Goal: Use online tool/utility: Utilize a website feature to perform a specific function

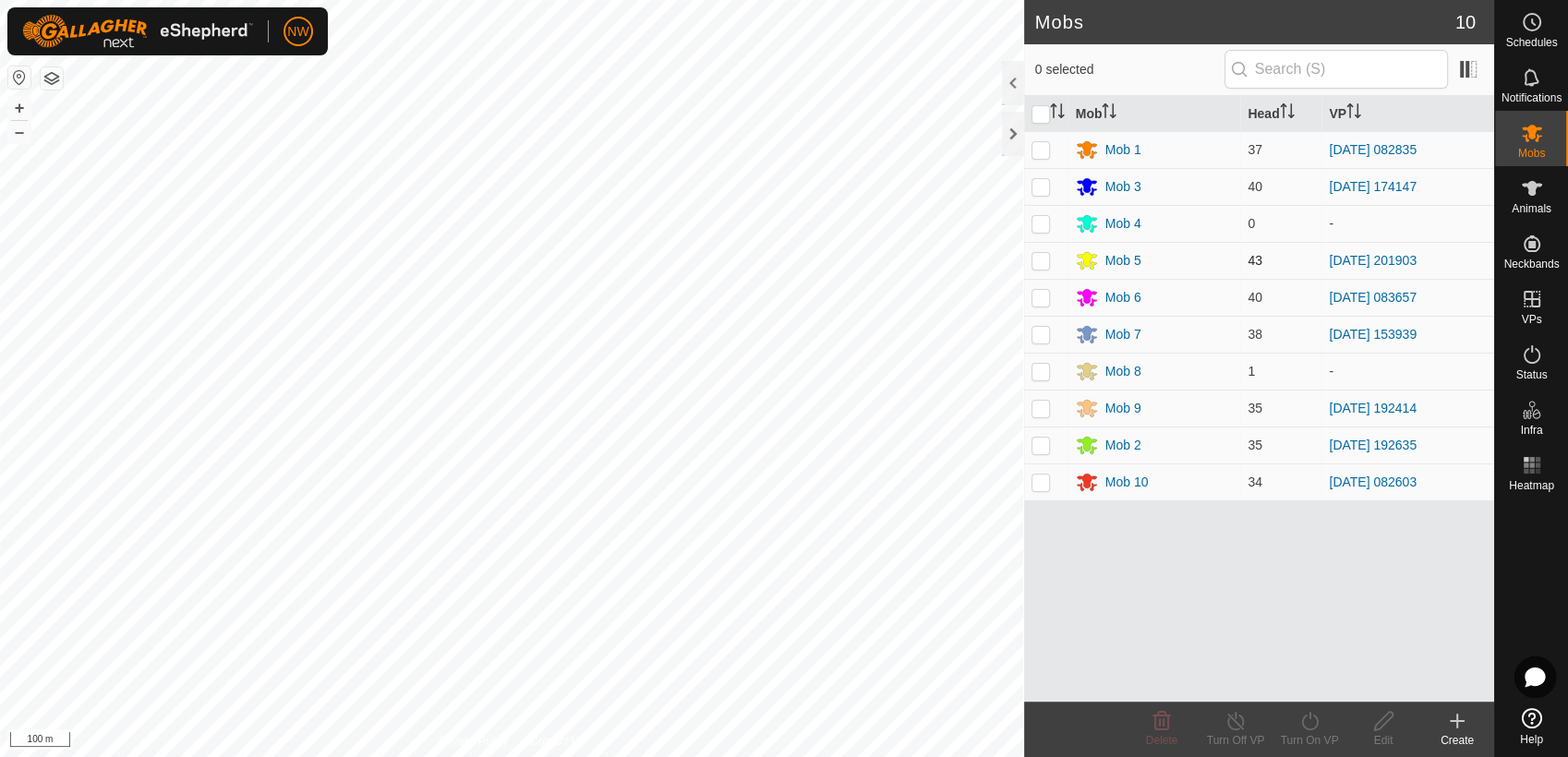
click at [1037, 261] on p-checkbox at bounding box center [1040, 260] width 18 height 14
checkbox input "true"
click at [1312, 724] on icon at bounding box center [1309, 721] width 23 height 22
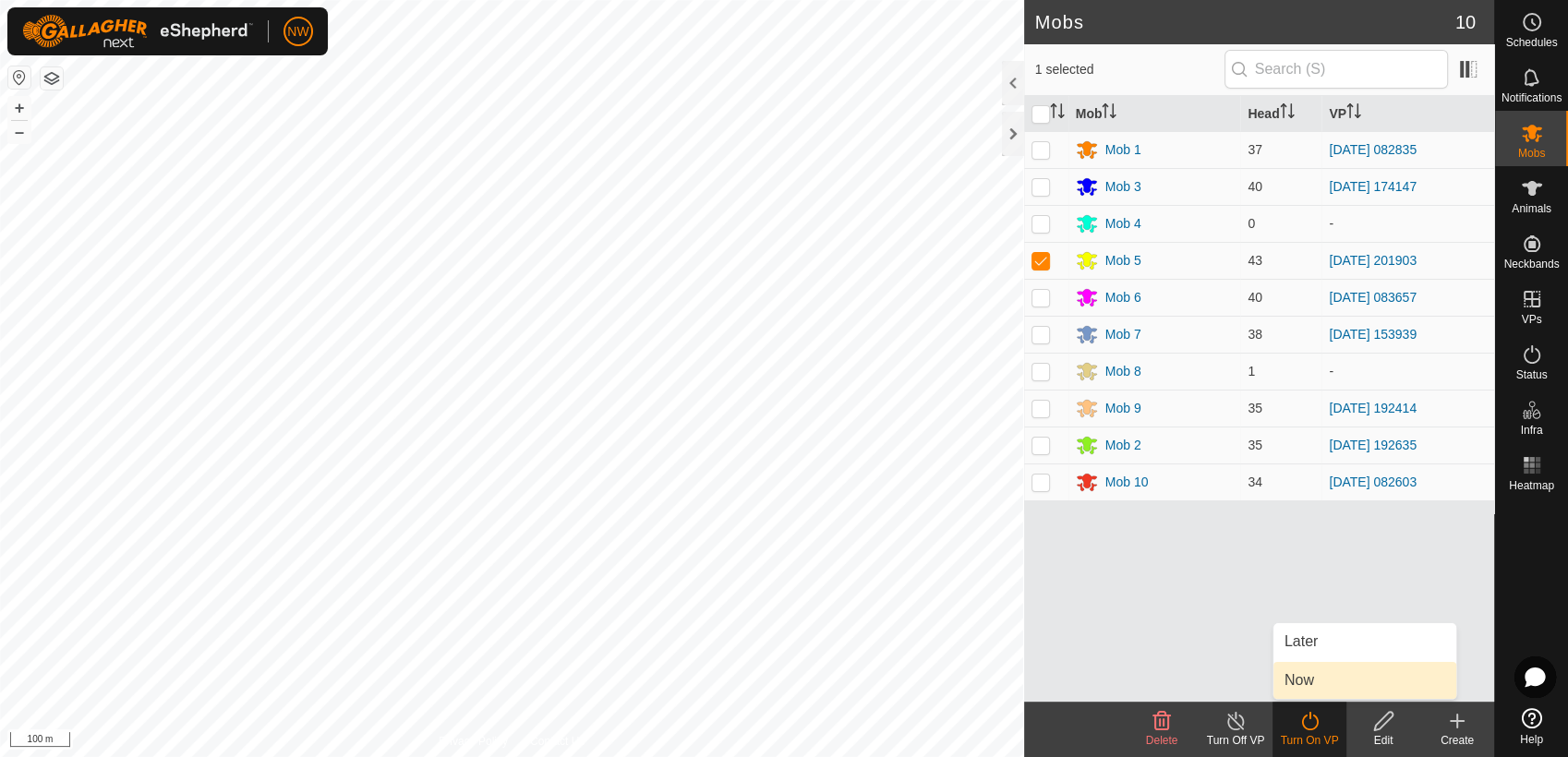
click at [1313, 674] on link "Now" at bounding box center [1365, 681] width 183 height 37
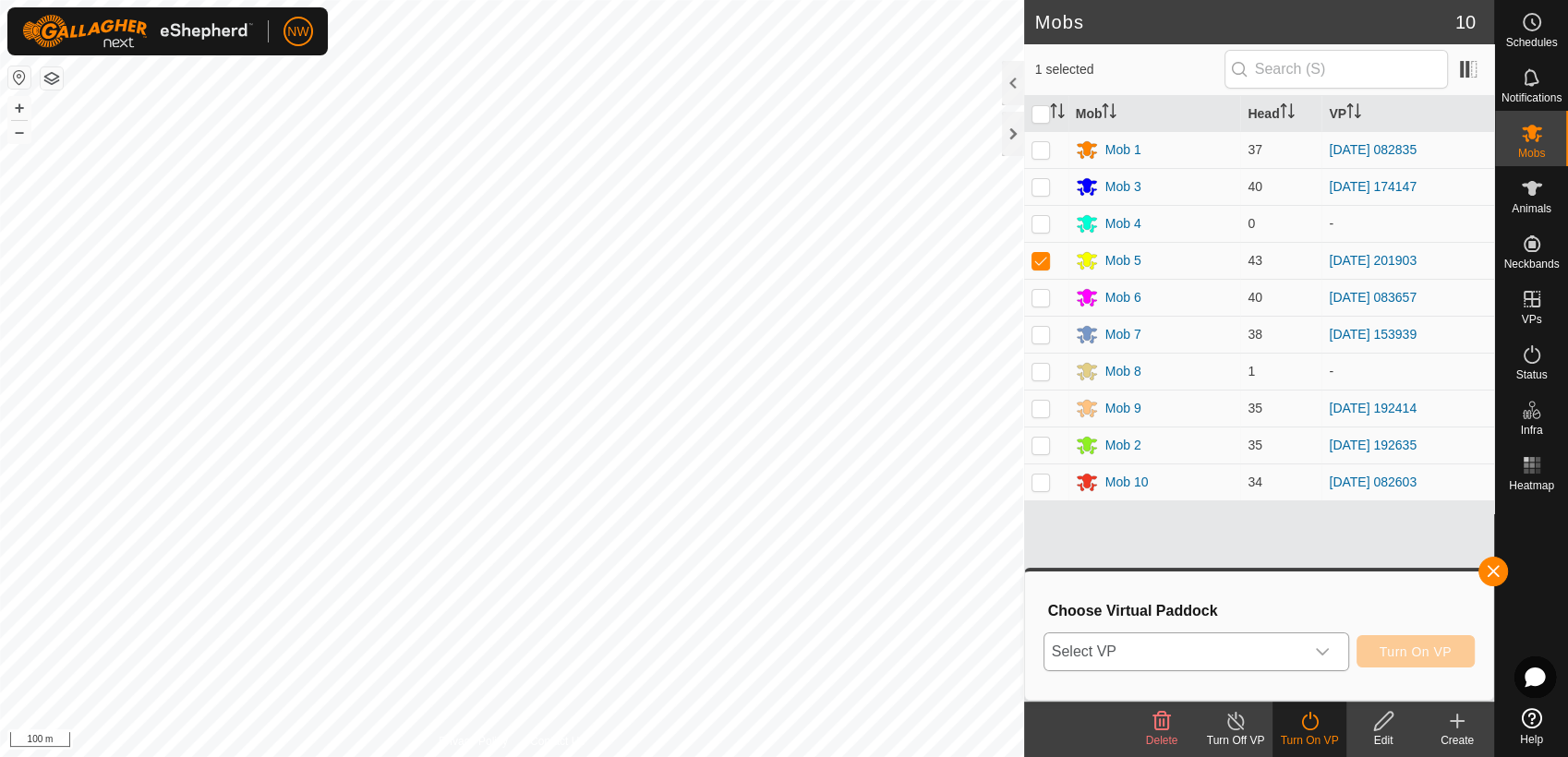
click at [1323, 649] on icon "dropdown trigger" at bounding box center [1322, 651] width 14 height 14
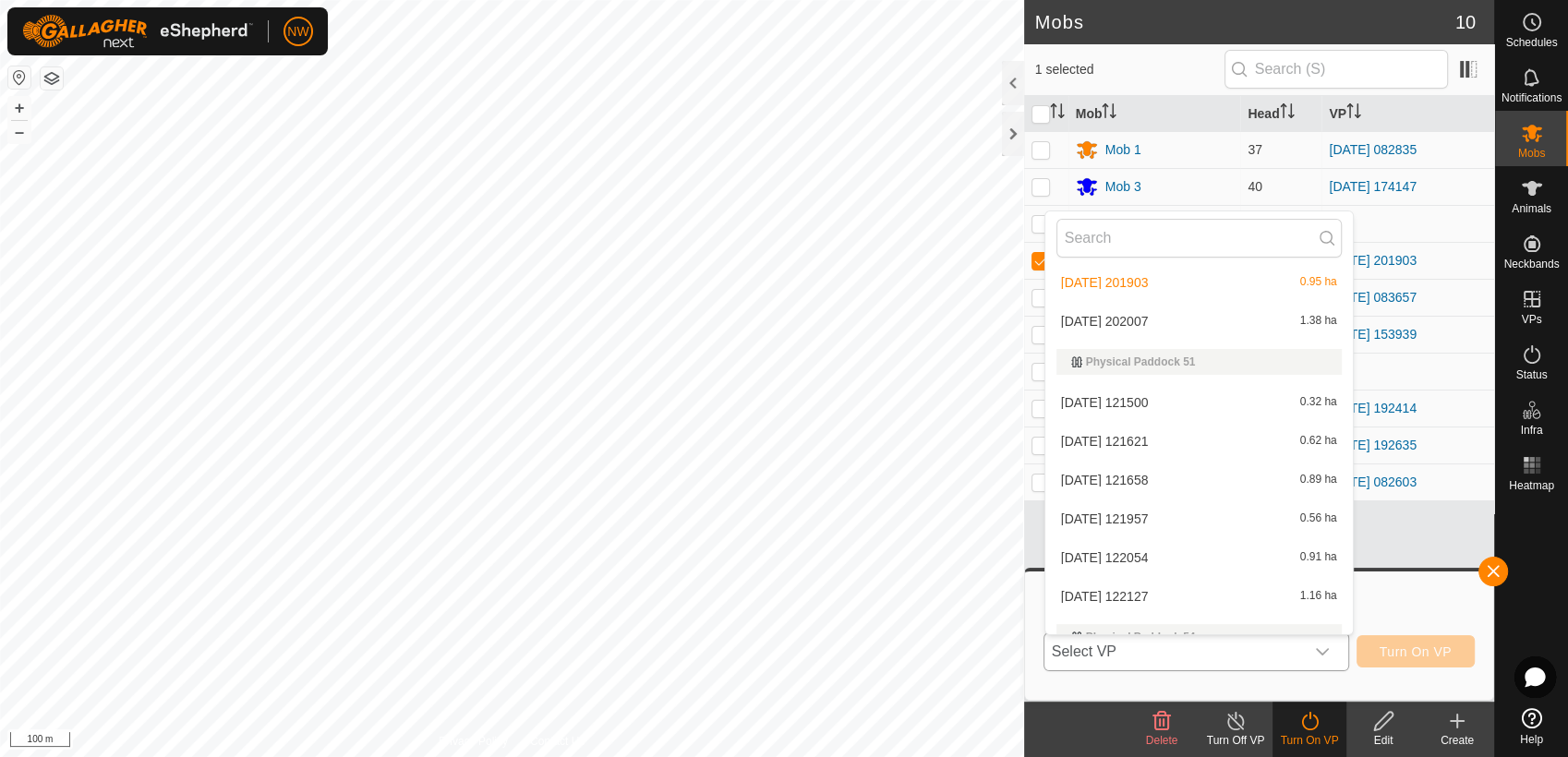
scroll to position [13291, 0]
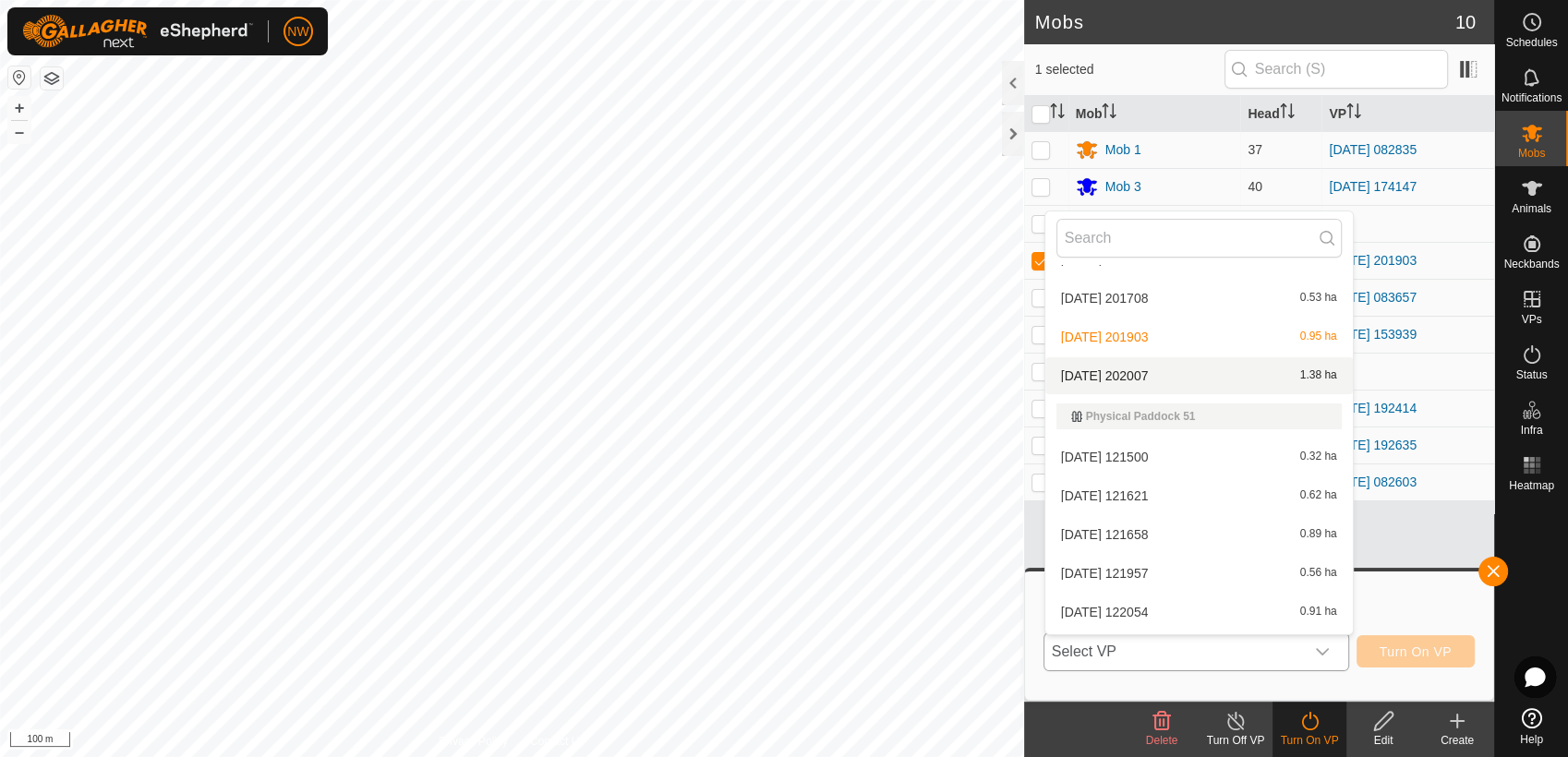
click at [1138, 367] on li "[DATE] 202007 1.38 ha" at bounding box center [1199, 375] width 307 height 37
click at [1415, 646] on span "Turn On VP" at bounding box center [1414, 651] width 72 height 14
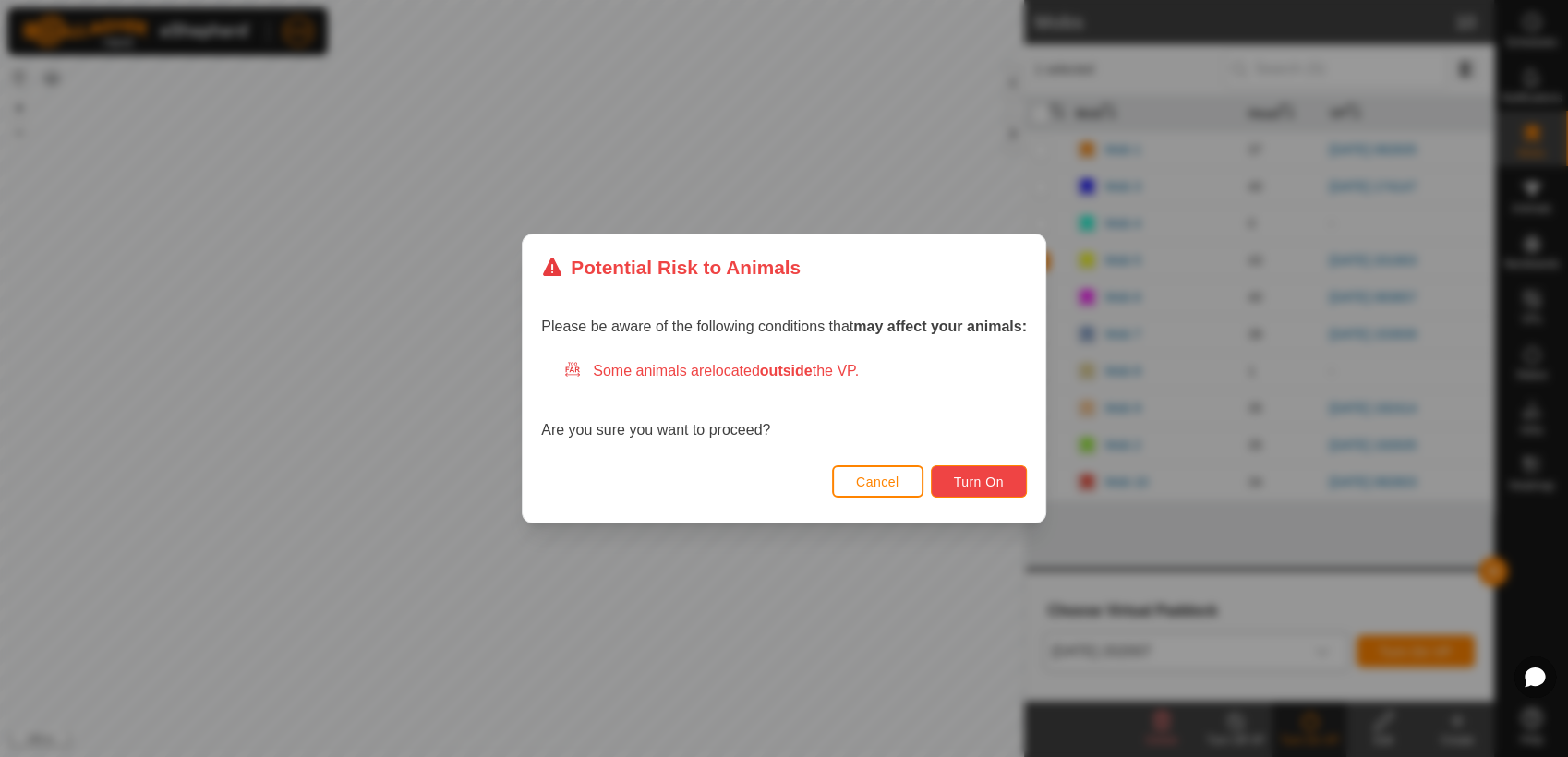
click at [959, 482] on span "Turn On" at bounding box center [978, 481] width 50 height 14
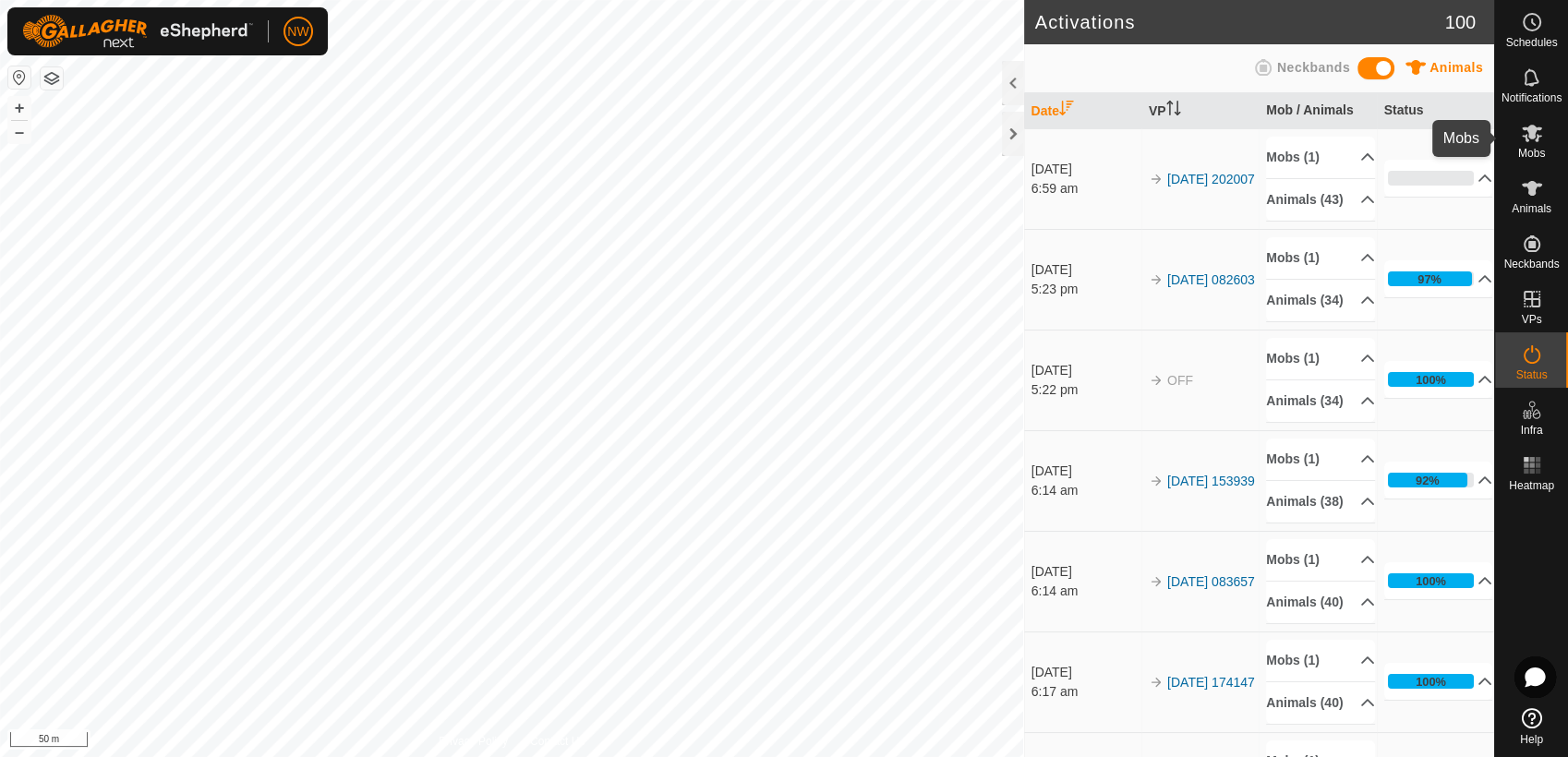
click at [1538, 141] on icon at bounding box center [1531, 133] width 22 height 22
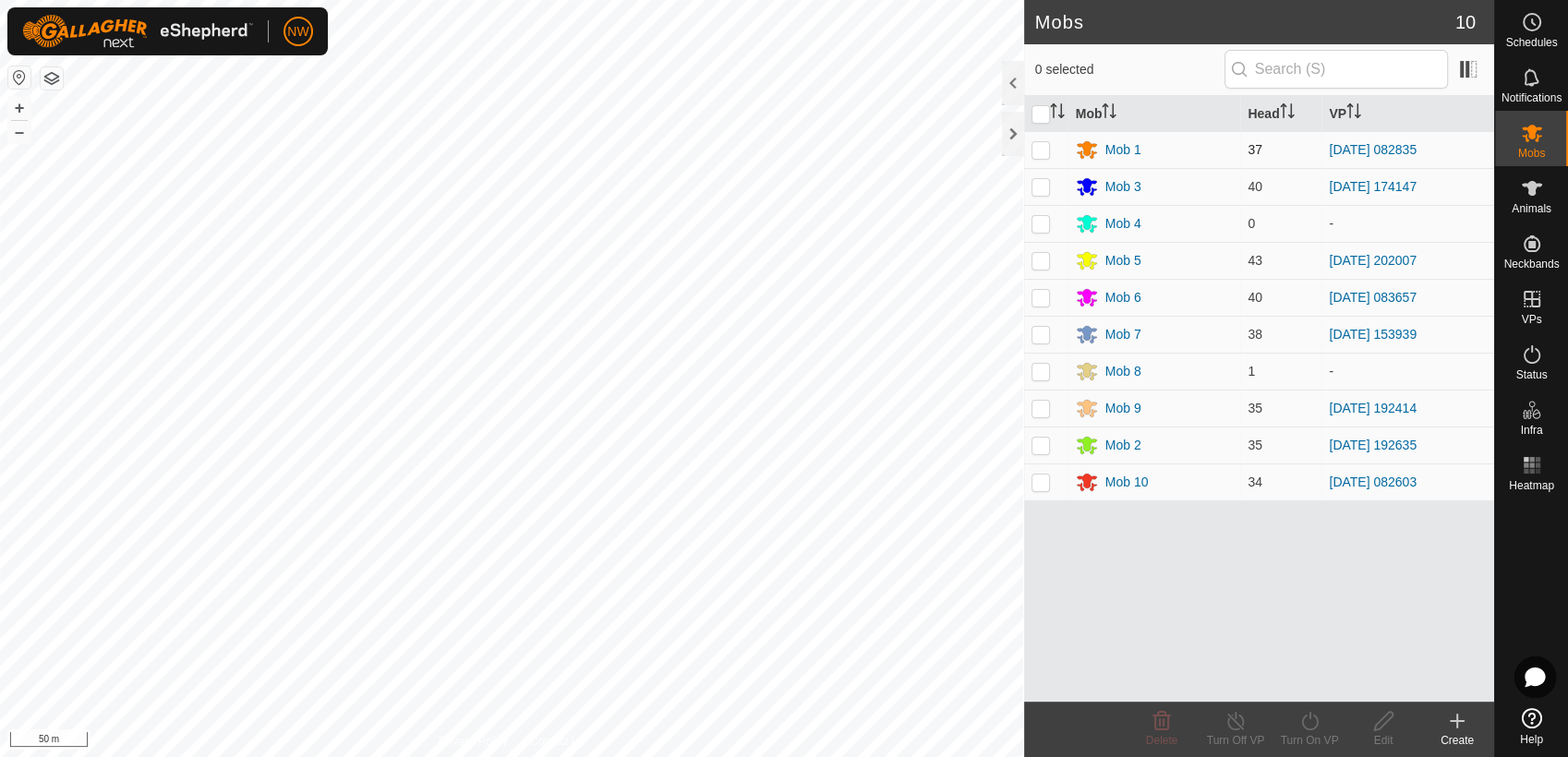
click at [1039, 155] on p-checkbox at bounding box center [1040, 149] width 18 height 14
checkbox input "true"
click at [1311, 720] on icon at bounding box center [1309, 721] width 23 height 22
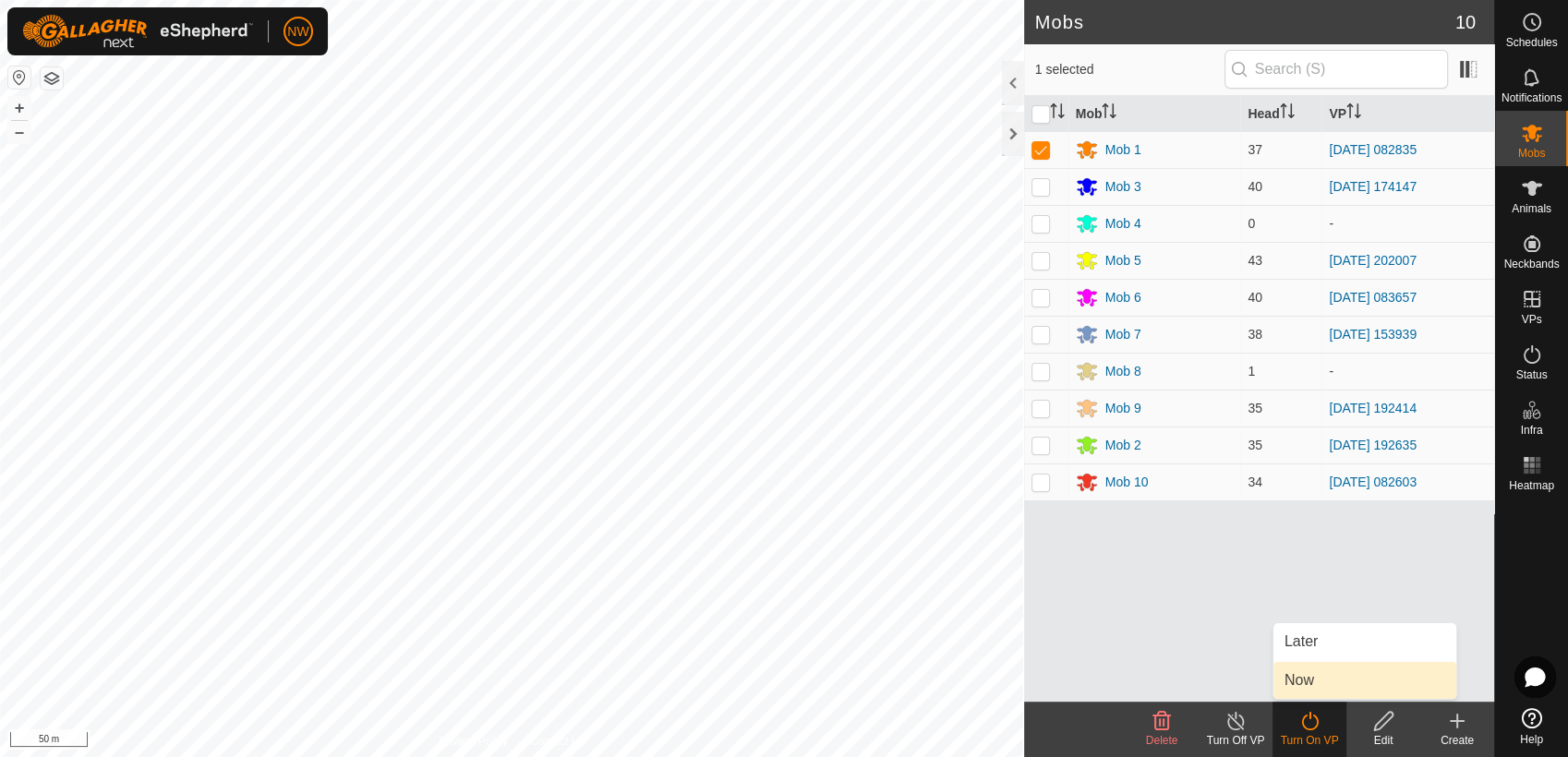
click at [1312, 682] on link "Now" at bounding box center [1365, 681] width 183 height 37
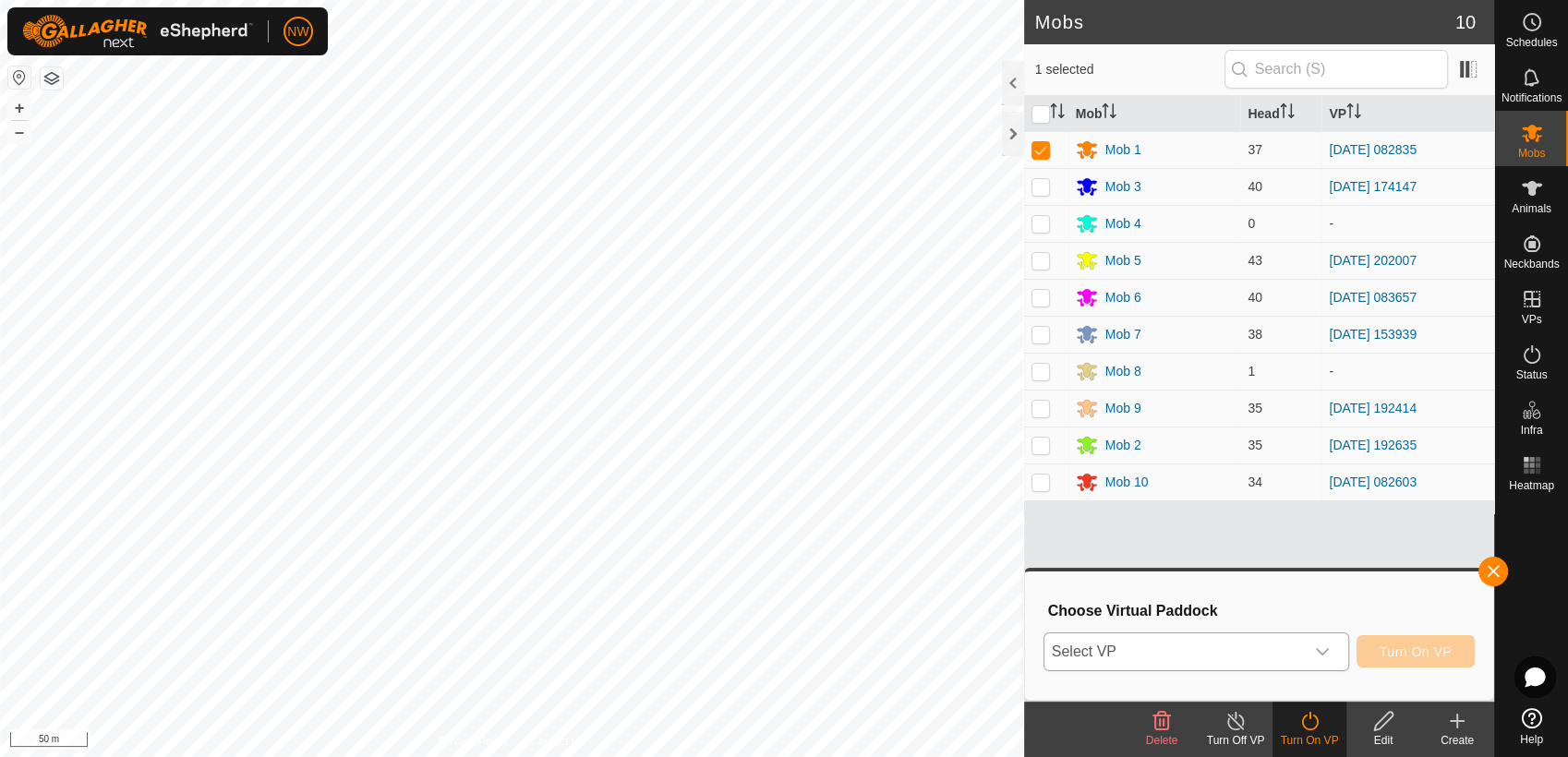
click at [1324, 648] on icon "dropdown trigger" at bounding box center [1322, 651] width 14 height 14
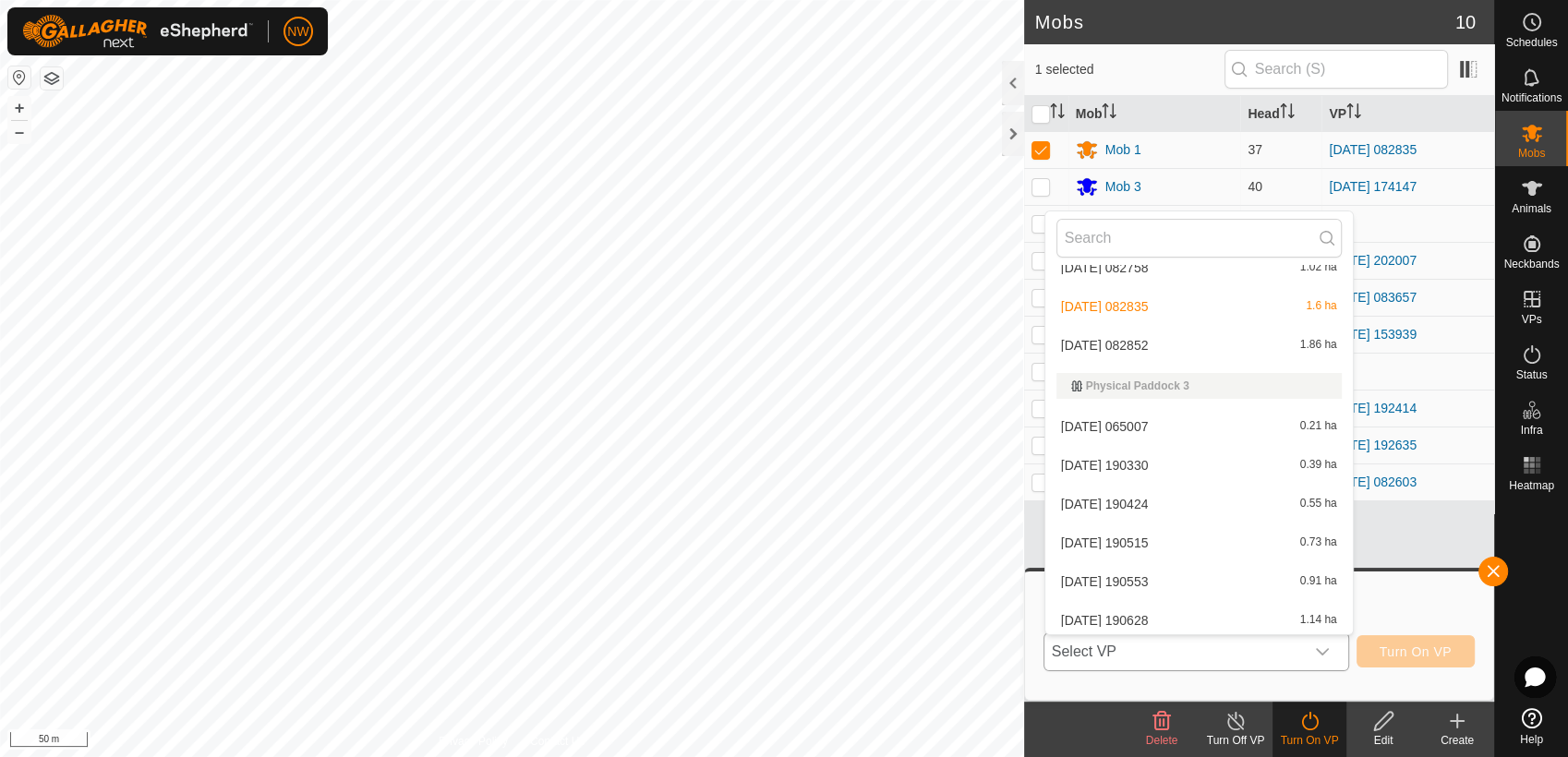
scroll to position [10458, 0]
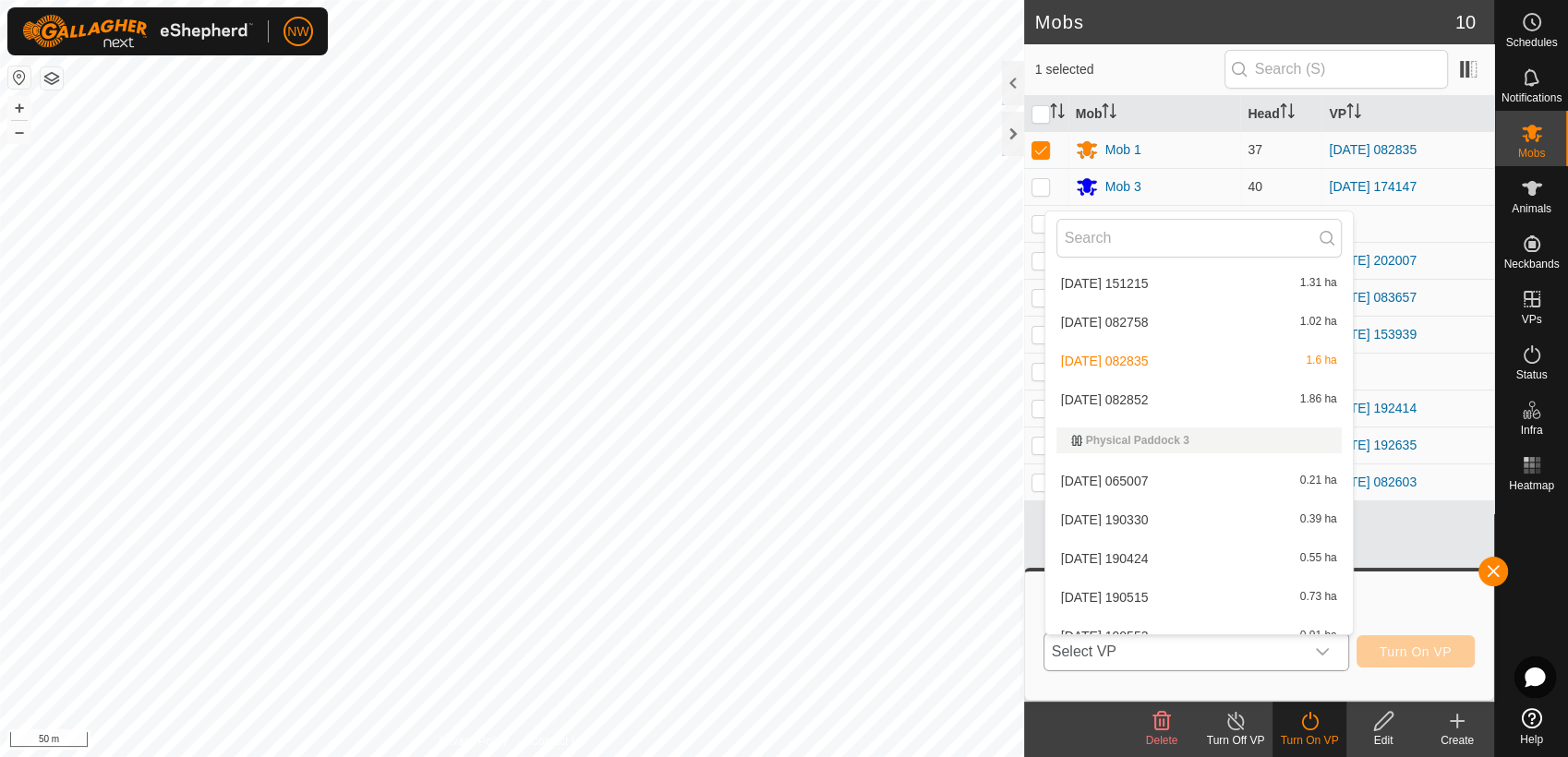
click at [1152, 397] on li "[DATE] 082852 1.86 ha" at bounding box center [1199, 400] width 307 height 37
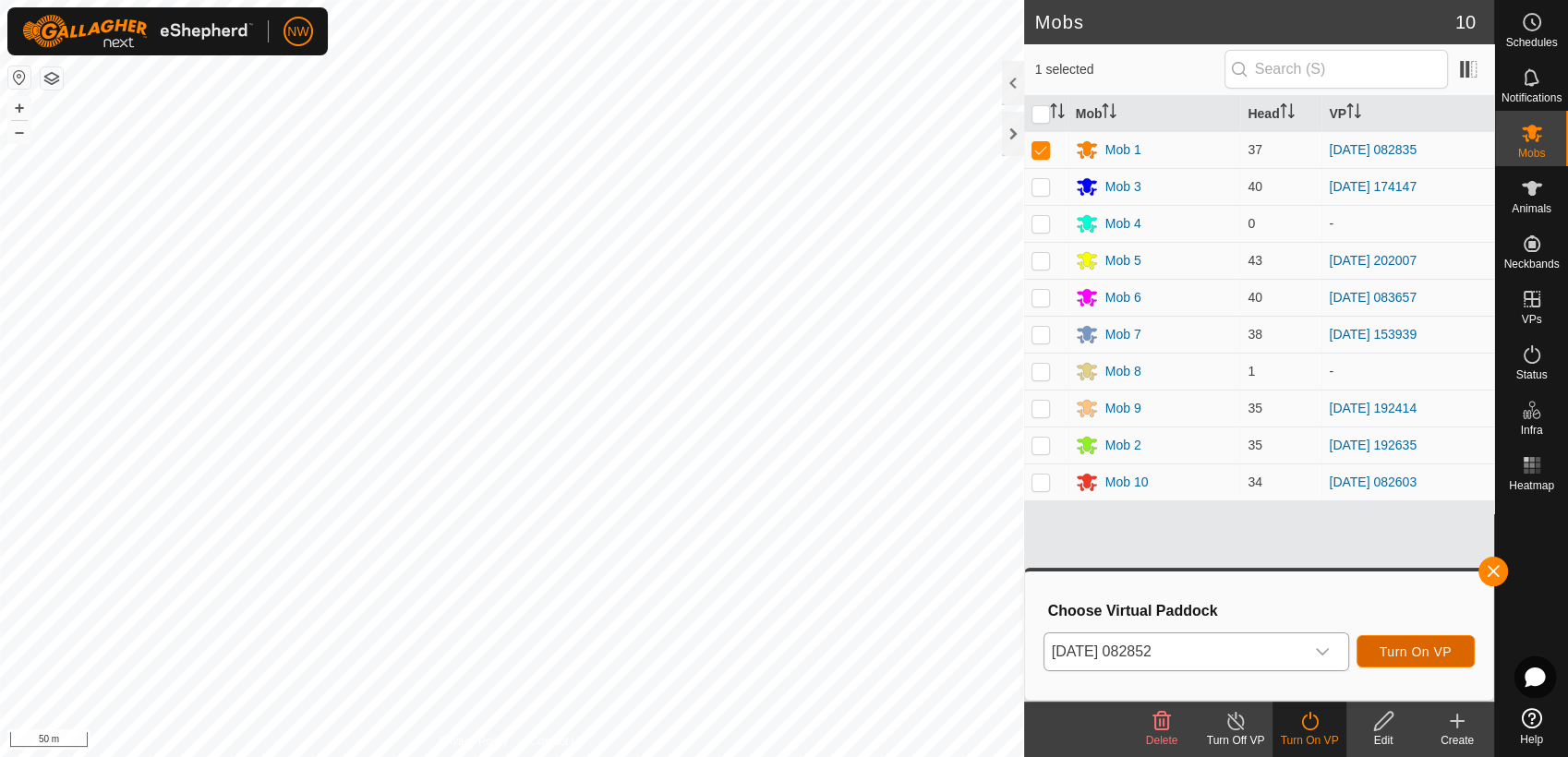
click at [1388, 653] on span "Turn On VP" at bounding box center [1414, 651] width 72 height 14
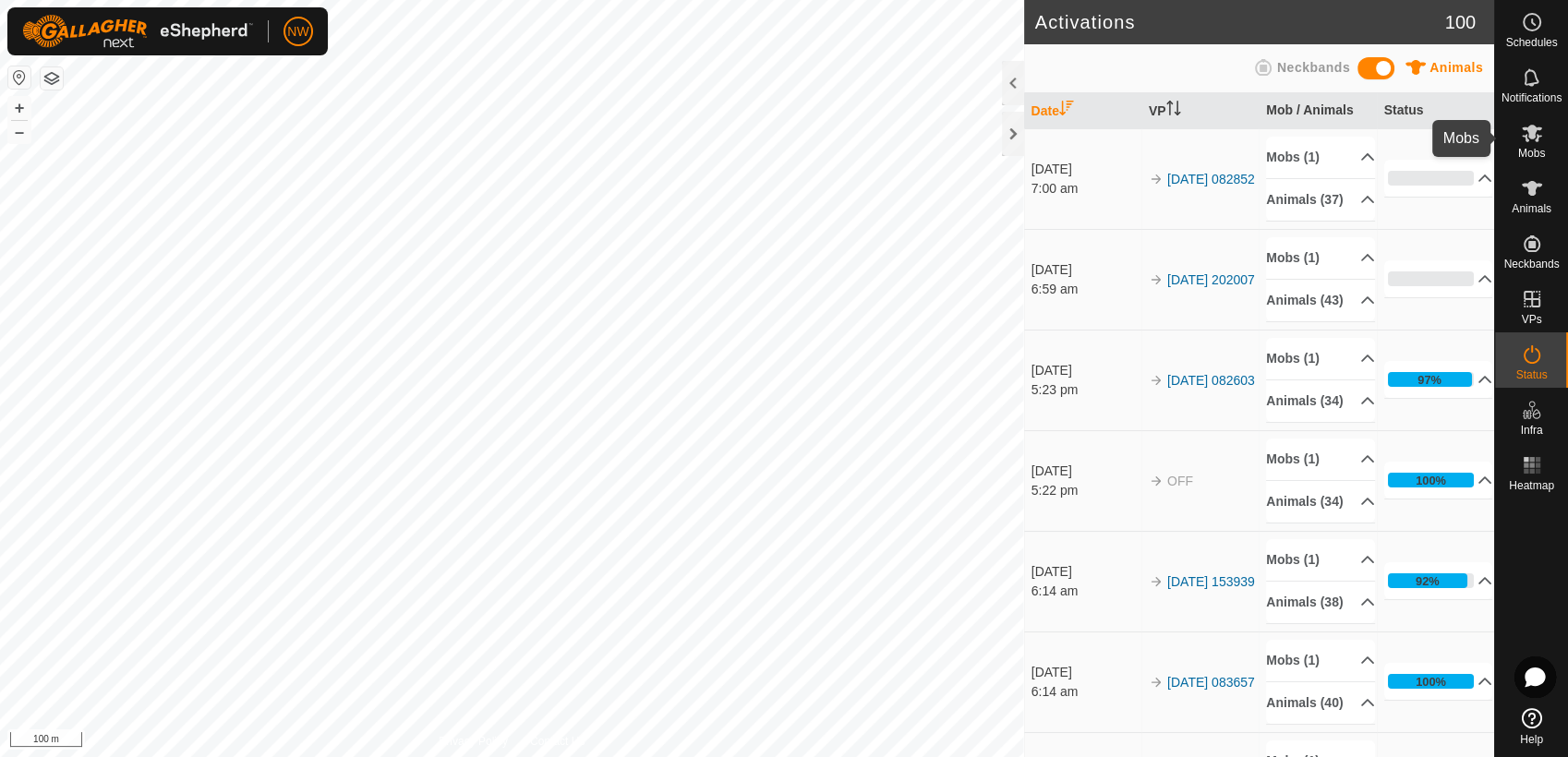
click at [1545, 135] on es-mob-svg-icon at bounding box center [1532, 133] width 33 height 30
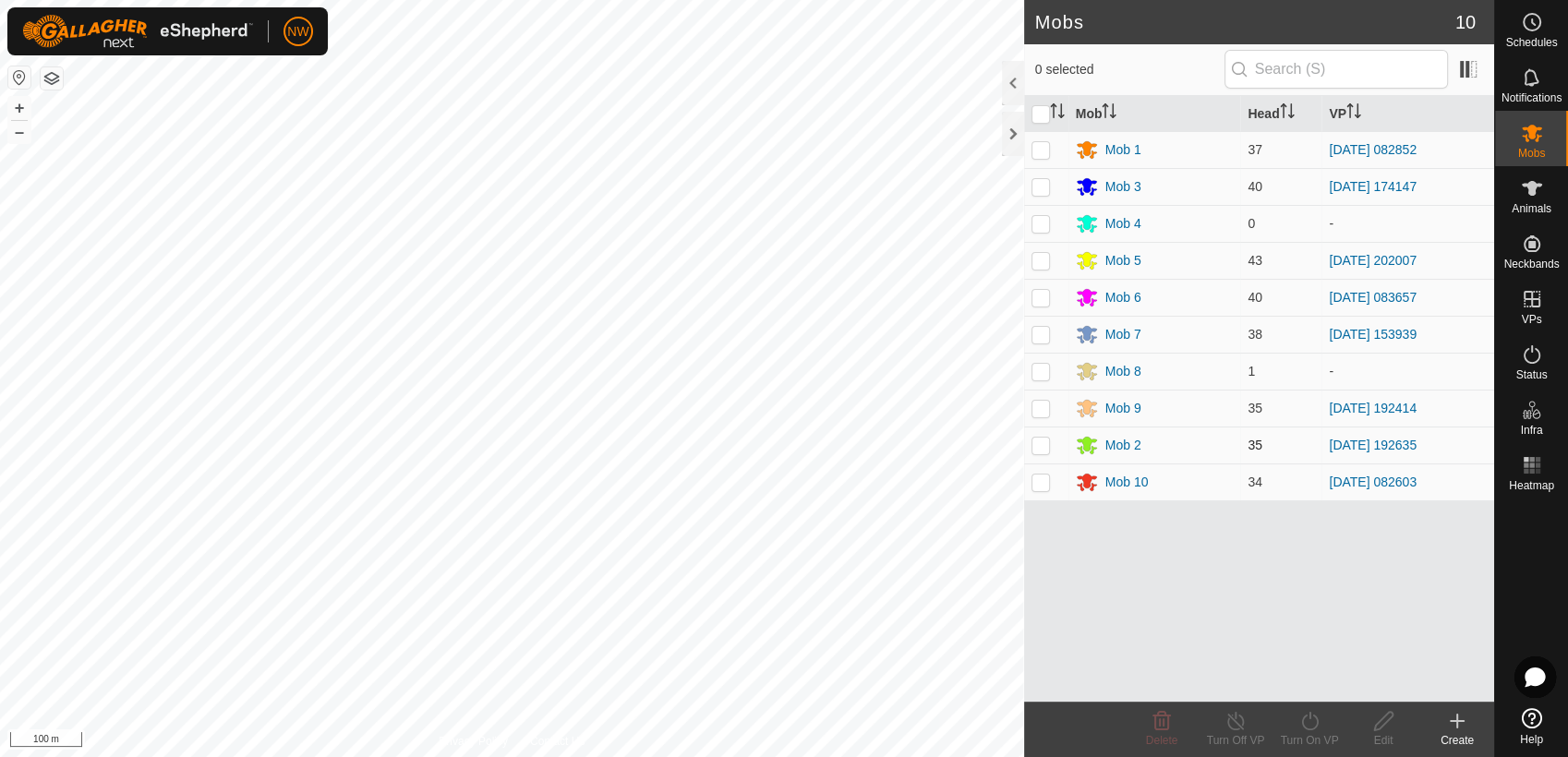
click at [1041, 442] on p-checkbox at bounding box center [1040, 445] width 18 height 14
checkbox input "true"
click at [1239, 719] on icon at bounding box center [1236, 721] width 23 height 22
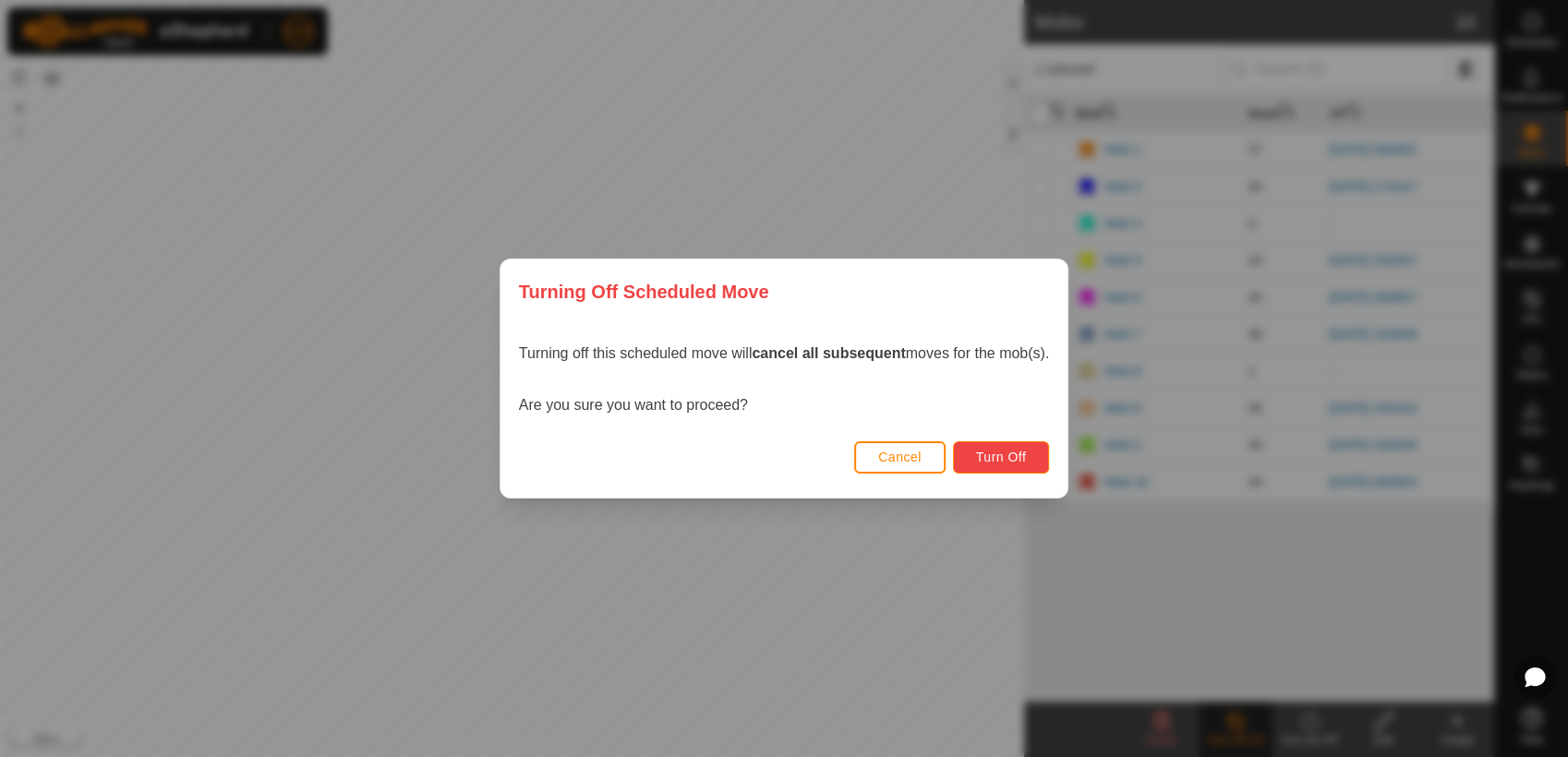
click at [1019, 449] on button "Turn Off" at bounding box center [1001, 457] width 97 height 32
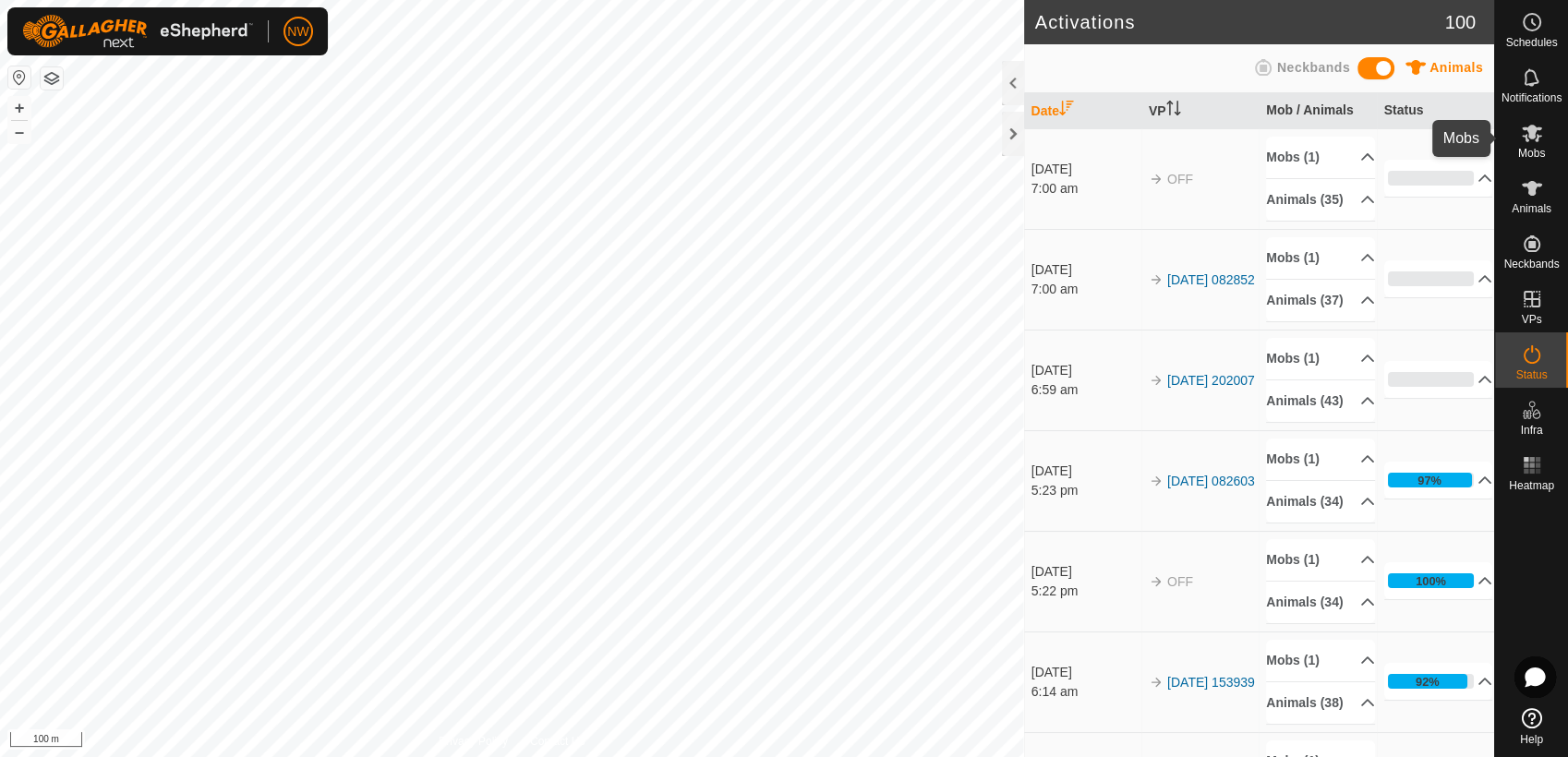
click at [1537, 131] on icon at bounding box center [1531, 133] width 22 height 22
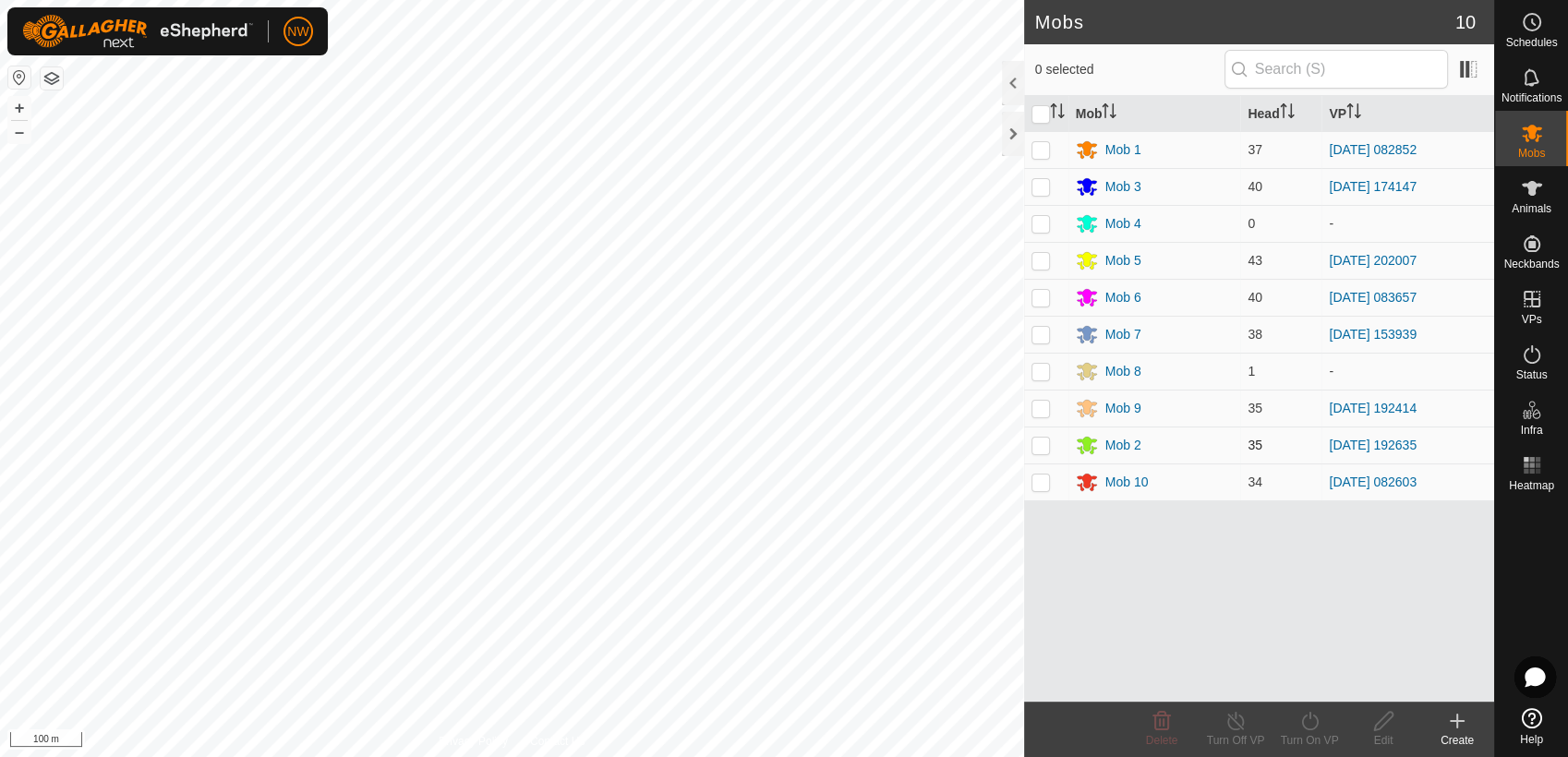
click at [1043, 442] on p-checkbox at bounding box center [1040, 445] width 18 height 14
checkbox input "true"
click at [1311, 723] on icon at bounding box center [1309, 721] width 23 height 22
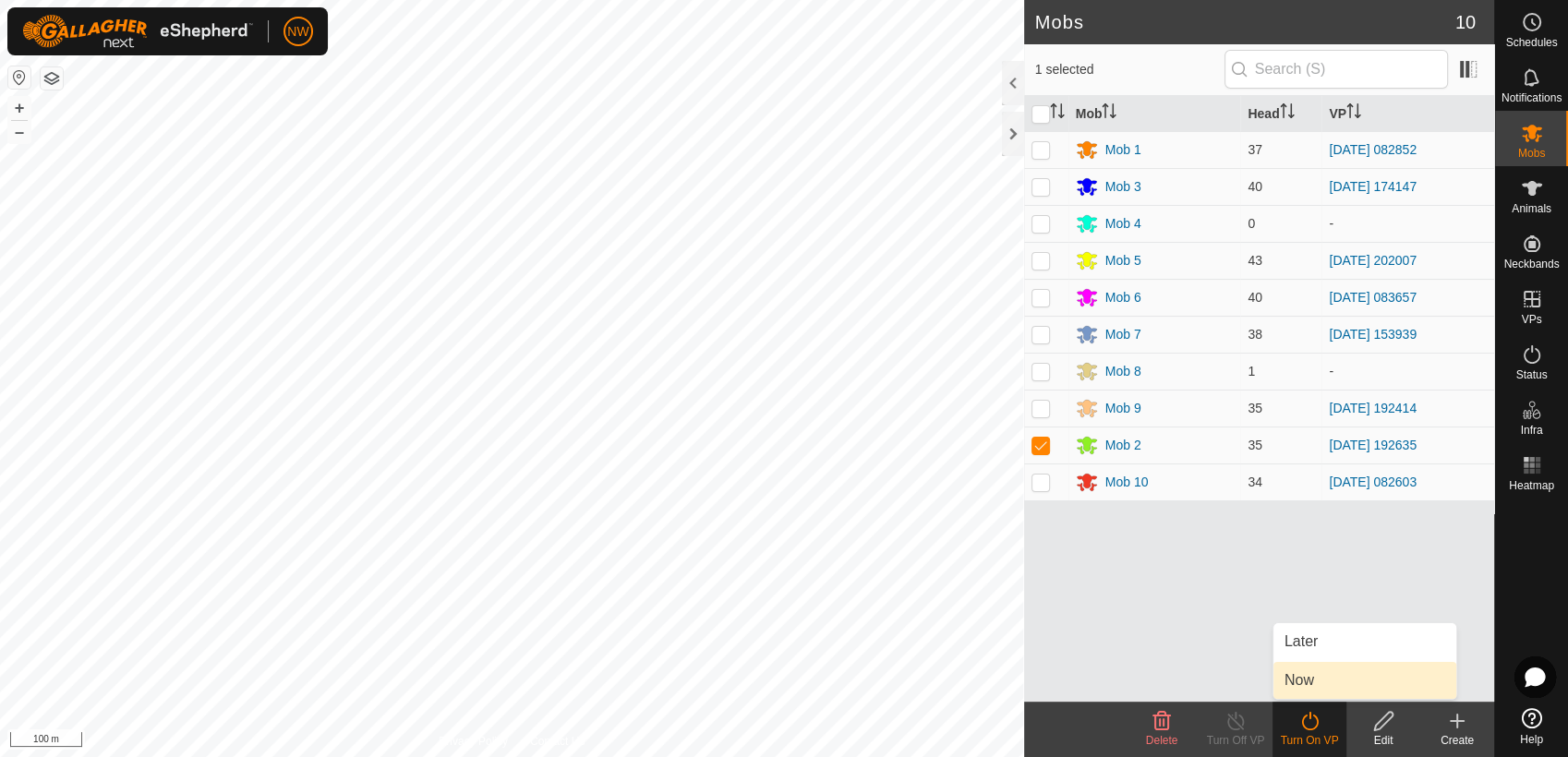
click at [1314, 681] on link "Now" at bounding box center [1365, 681] width 183 height 37
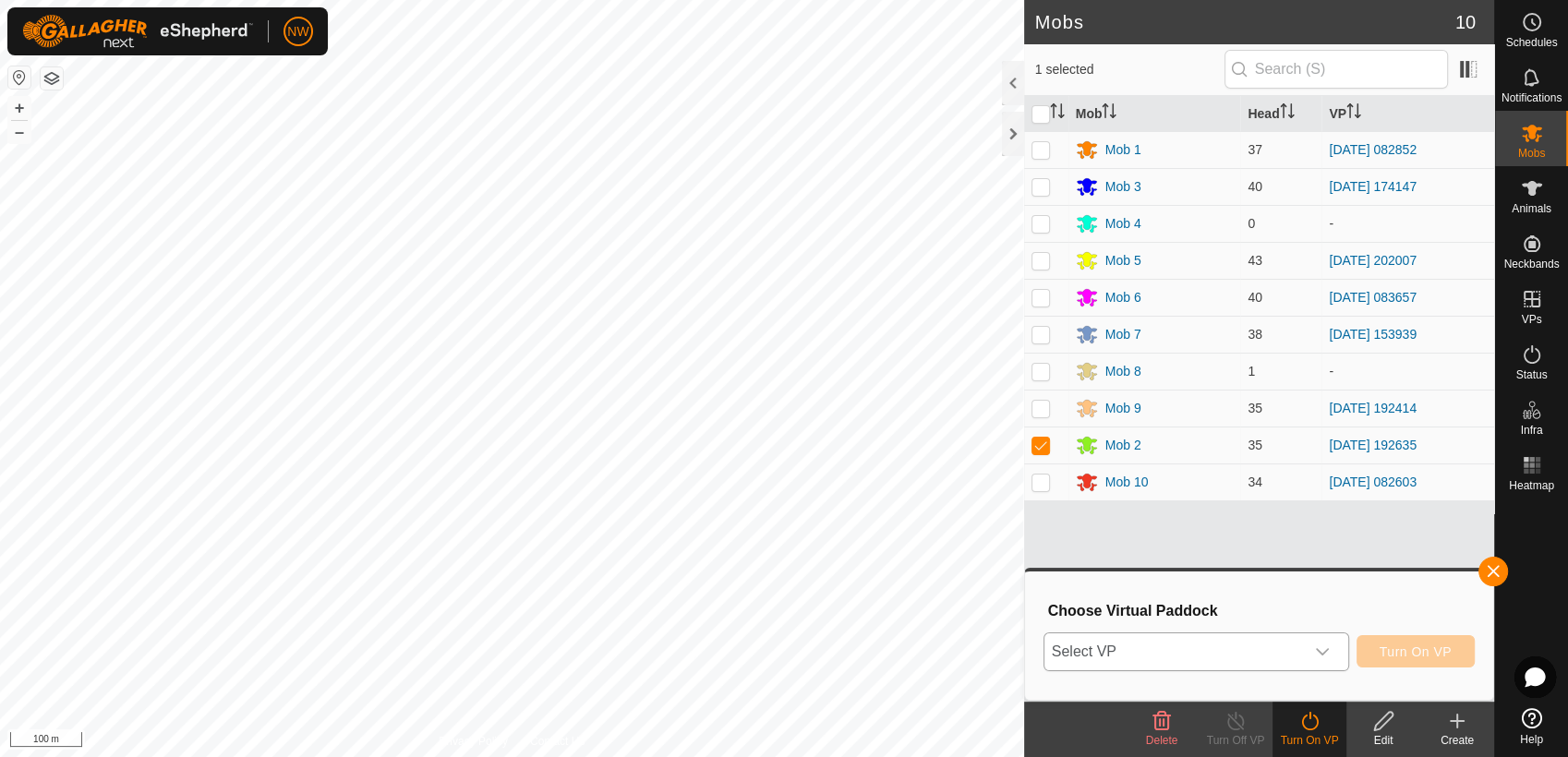
click at [1324, 649] on icon "dropdown trigger" at bounding box center [1322, 651] width 14 height 14
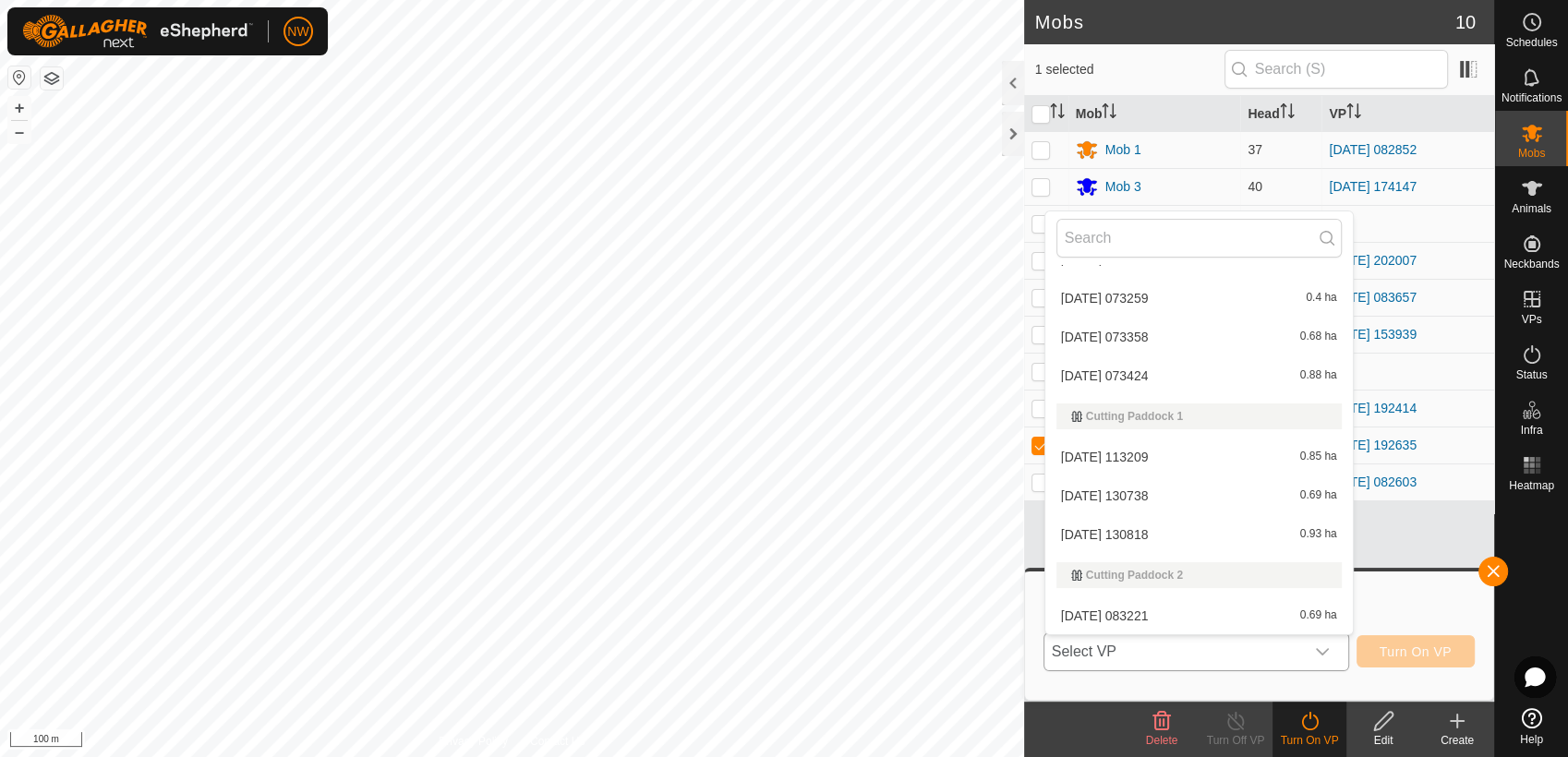
scroll to position [1798, 0]
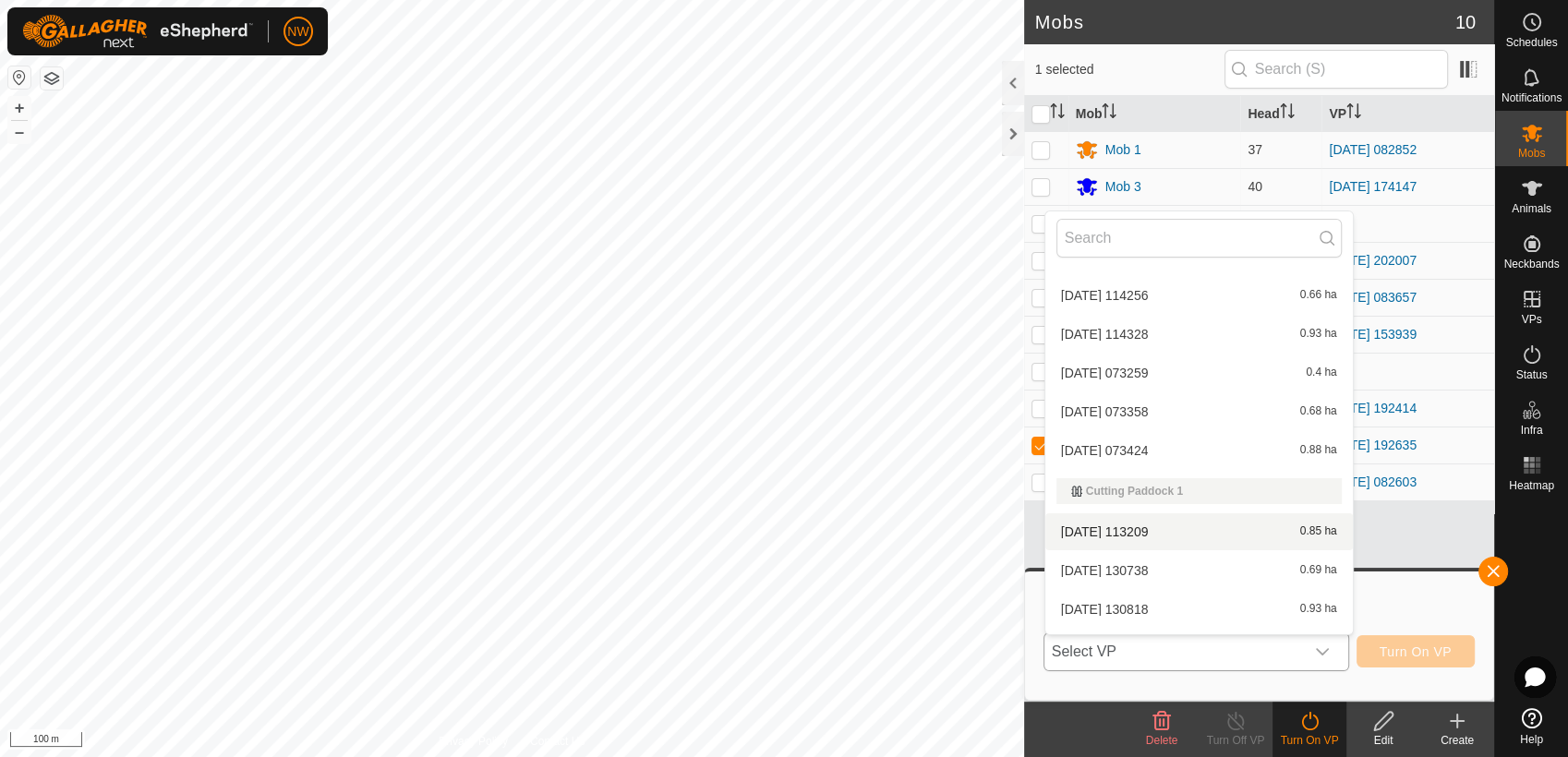
click at [1138, 523] on li "[DATE] 113209 0.85 ha" at bounding box center [1199, 532] width 307 height 37
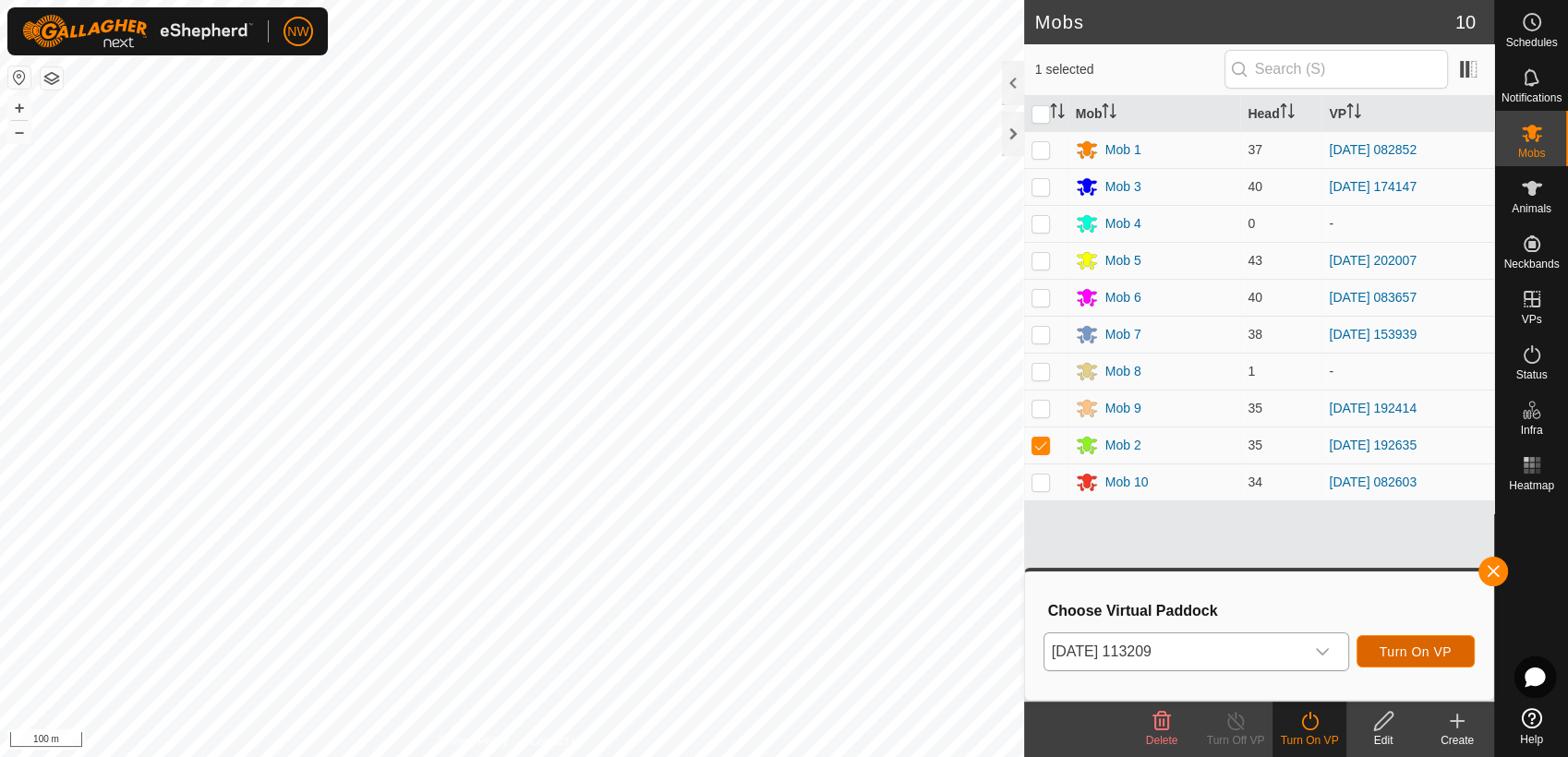
click at [1397, 646] on span "Turn On VP" at bounding box center [1414, 651] width 72 height 14
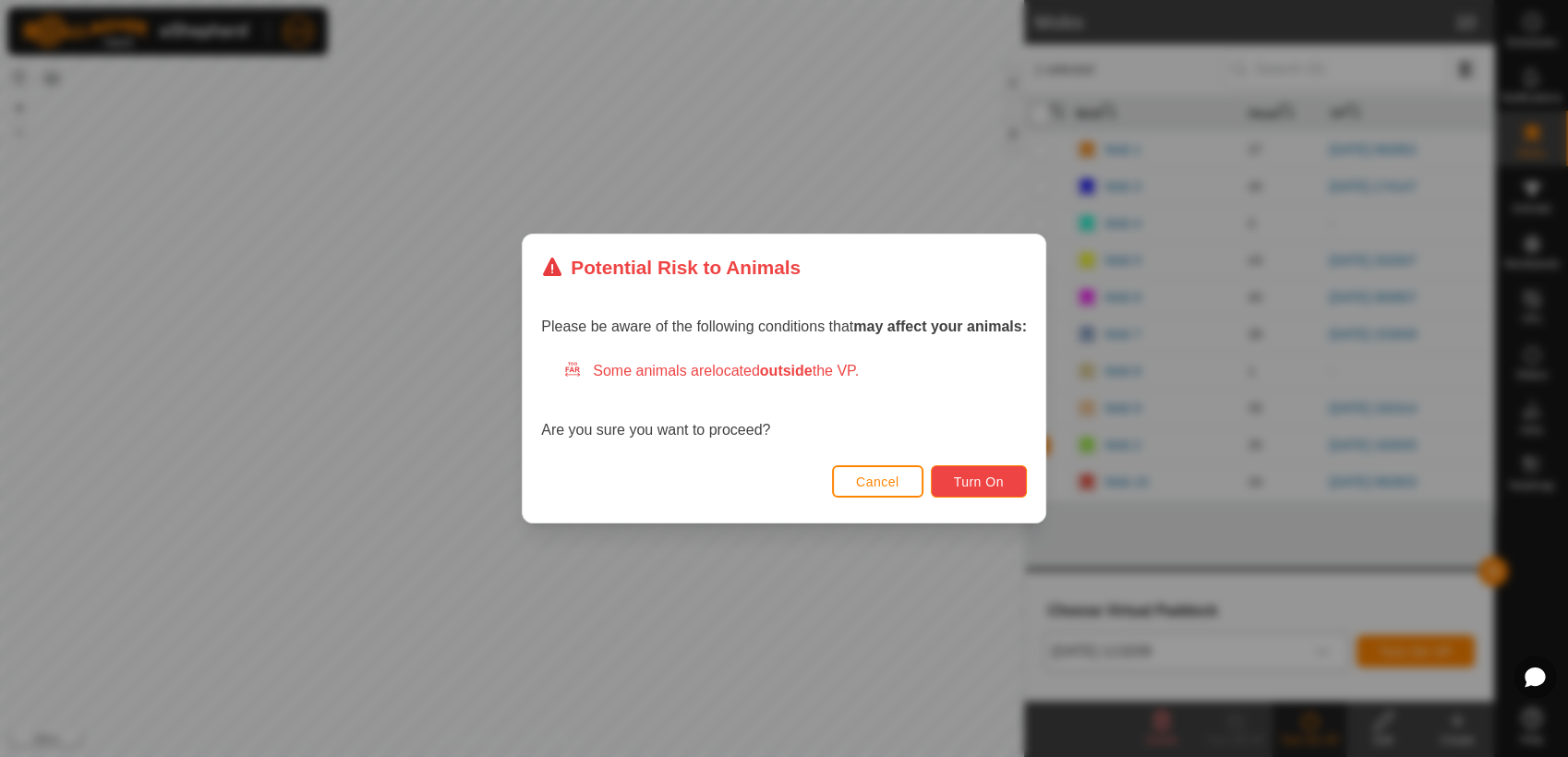
click at [993, 474] on span "Turn On" at bounding box center [978, 481] width 50 height 14
